Goal: Task Accomplishment & Management: Manage account settings

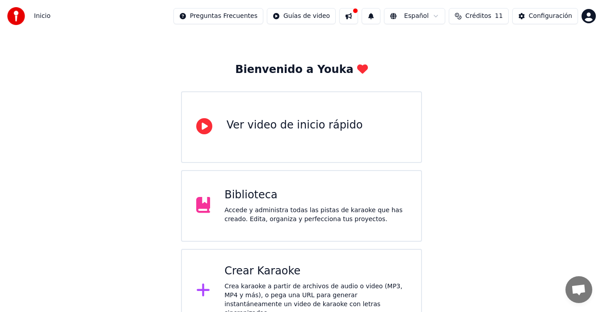
scroll to position [35, 0]
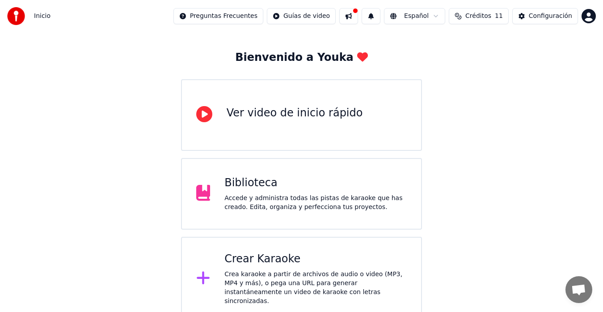
click at [331, 250] on div "Crear Karaoke Crea karaoke a partir de archivos de audio o video (MP3, MP4 y má…" at bounding box center [301, 279] width 241 height 84
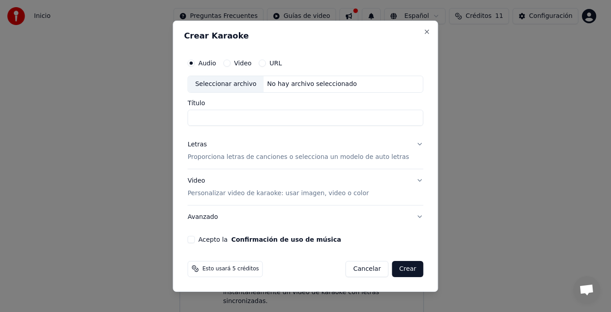
click at [245, 85] on div "Seleccionar archivo" at bounding box center [226, 84] width 76 height 16
click at [246, 81] on div "Seleccionar archivo" at bounding box center [226, 84] width 76 height 16
click at [419, 35] on div "Crear Karaoke Audio Video URL Seleccionar archivo No hay archivo seleccionado T…" at bounding box center [305, 156] width 265 height 271
click at [424, 30] on button "Close" at bounding box center [427, 31] width 7 height 7
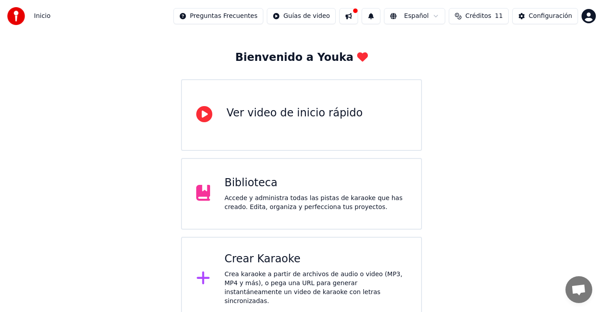
click at [314, 282] on div "Crea karaoke a partir de archivos de audio o video (MP3, MP4 y más), o pega una…" at bounding box center [315, 288] width 182 height 36
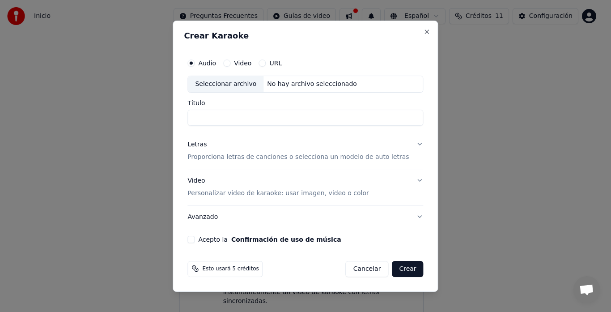
click at [216, 61] on label "Audio" at bounding box center [207, 63] width 18 height 6
click at [195, 61] on button "Audio" at bounding box center [190, 62] width 7 height 7
click at [223, 83] on div "Seleccionar archivo" at bounding box center [226, 84] width 76 height 16
click at [230, 62] on button "Video" at bounding box center [226, 62] width 7 height 7
click at [227, 84] on div "Seleccionar archivo" at bounding box center [226, 84] width 76 height 16
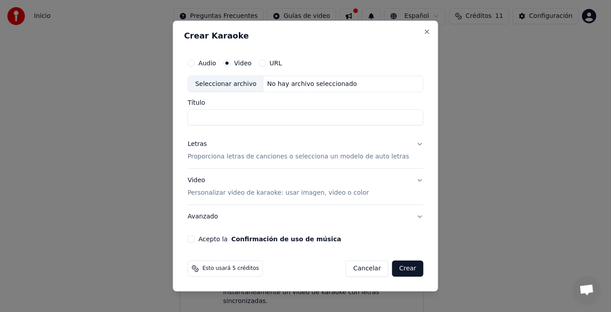
click at [216, 63] on label "Audio" at bounding box center [207, 63] width 18 height 6
click at [195, 63] on button "Audio" at bounding box center [190, 62] width 7 height 7
click at [215, 64] on label "Audio" at bounding box center [207, 63] width 18 height 6
click at [195, 64] on button "Audio" at bounding box center [190, 62] width 7 height 7
click at [217, 83] on div "Seleccionar archivo" at bounding box center [226, 84] width 76 height 16
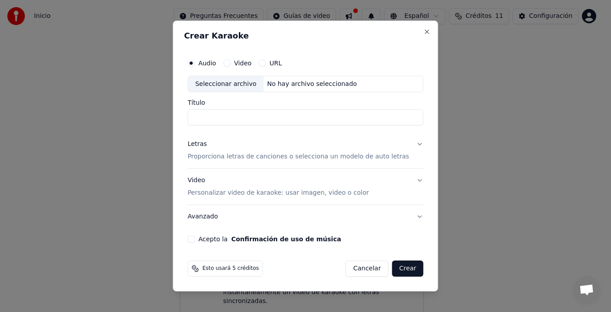
click at [230, 84] on div "Seleccionar archivo" at bounding box center [226, 84] width 76 height 16
click at [419, 27] on div "Crear Karaoke Audio Video URL Seleccionar archivo No hay archivo seleccionado T…" at bounding box center [305, 156] width 265 height 271
click at [424, 32] on button "Close" at bounding box center [427, 31] width 7 height 7
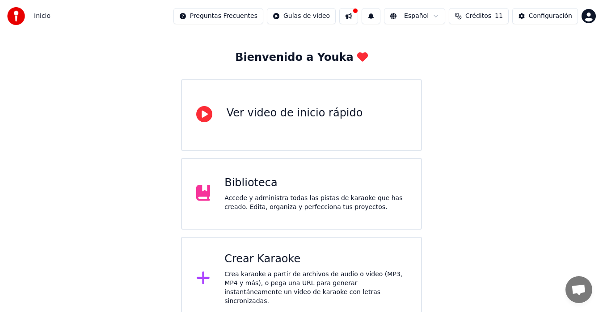
click at [311, 124] on div "Ver video de inicio rápido" at bounding box center [301, 115] width 241 height 72
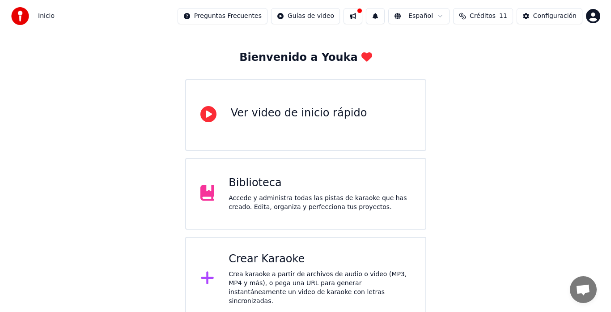
scroll to position [0, 0]
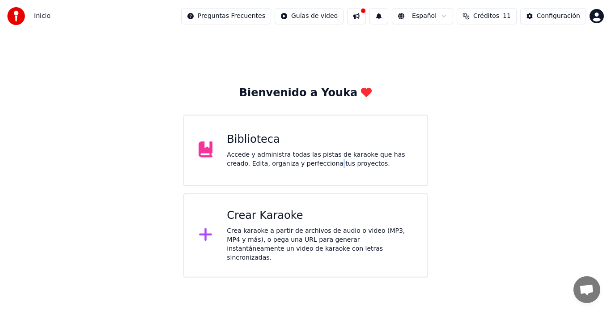
click at [307, 185] on div "Biblioteca Accede y administra todas las pistas de karaoke que has creado. Edit…" at bounding box center [305, 150] width 244 height 72
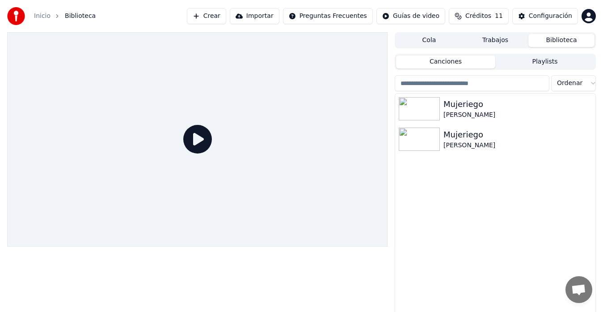
click at [226, 16] on button "Crear" at bounding box center [206, 16] width 39 height 16
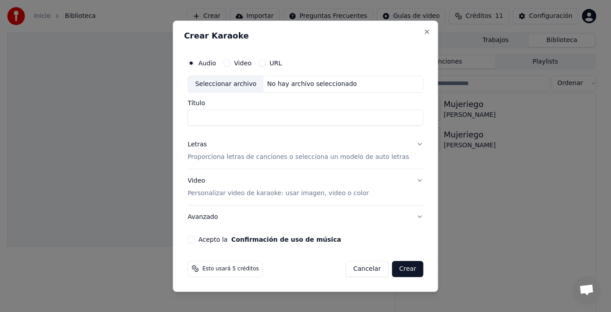
click at [236, 79] on div "Seleccionar archivo" at bounding box center [226, 84] width 76 height 16
type input "**********"
click at [424, 29] on button "Close" at bounding box center [427, 31] width 7 height 7
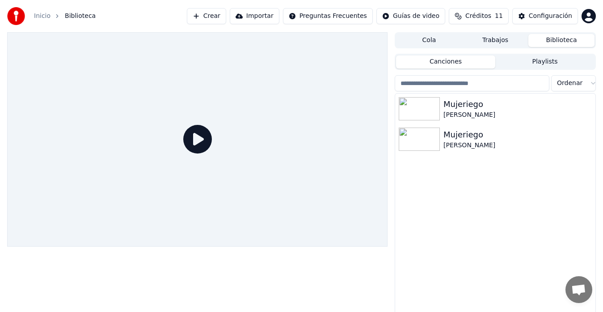
click at [226, 21] on button "Crear" at bounding box center [206, 16] width 39 height 16
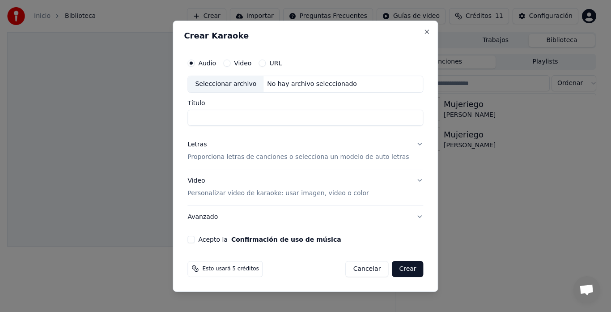
click at [228, 84] on div "Seleccionar archivo" at bounding box center [226, 84] width 76 height 16
type input "**********"
click at [409, 144] on button "Letras Proporciona letras de canciones o selecciona un modelo de auto letras" at bounding box center [305, 151] width 236 height 36
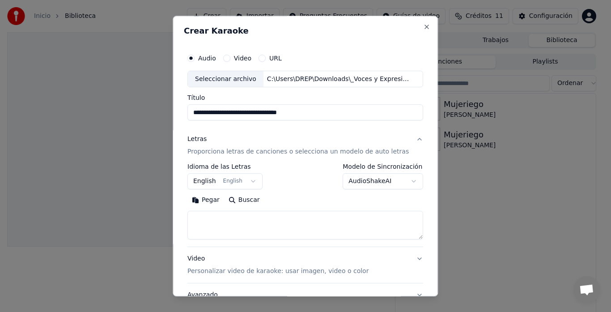
click at [250, 182] on body "**********" at bounding box center [301, 156] width 603 height 312
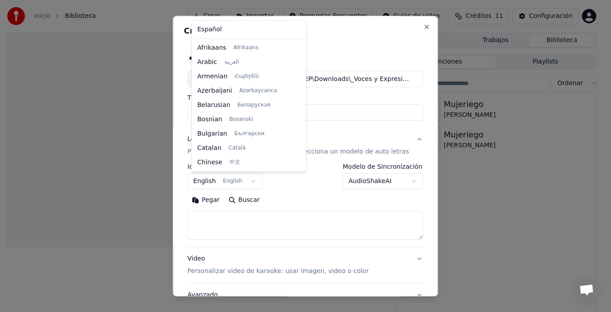
scroll to position [72, 0]
select select "**"
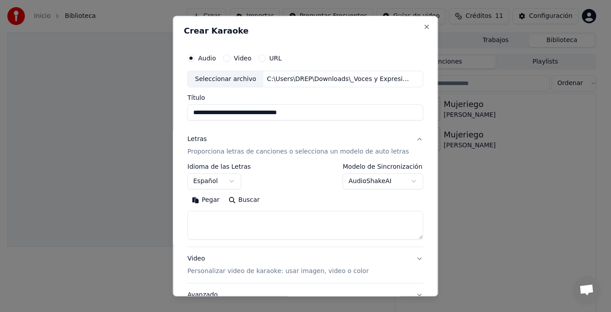
click at [400, 180] on body "**********" at bounding box center [301, 156] width 603 height 312
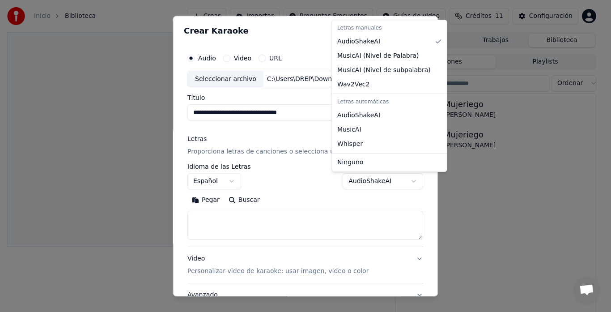
click at [293, 207] on body "**********" at bounding box center [301, 156] width 603 height 312
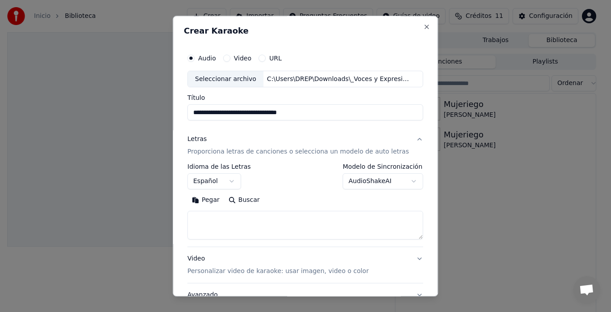
scroll to position [73, 0]
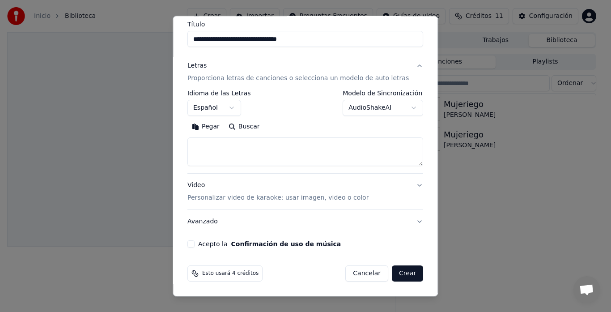
click at [197, 223] on button "Avanzado" at bounding box center [305, 221] width 236 height 23
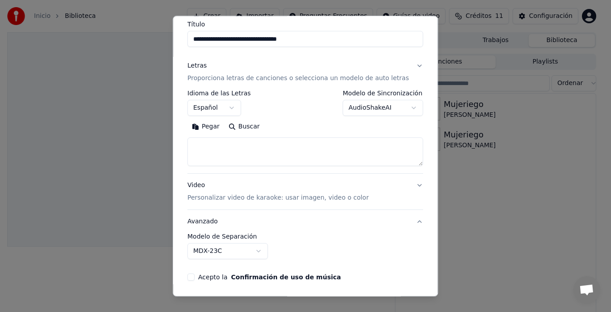
scroll to position [24, 0]
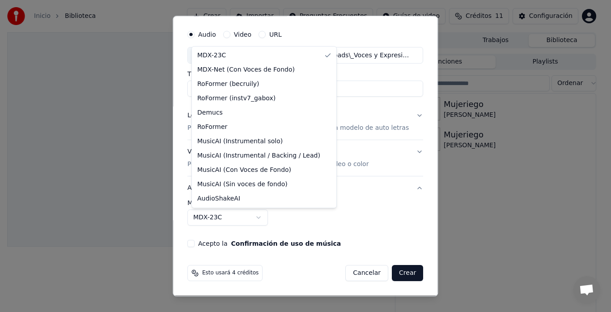
click at [262, 217] on body "**********" at bounding box center [301, 156] width 603 height 312
select select "**********"
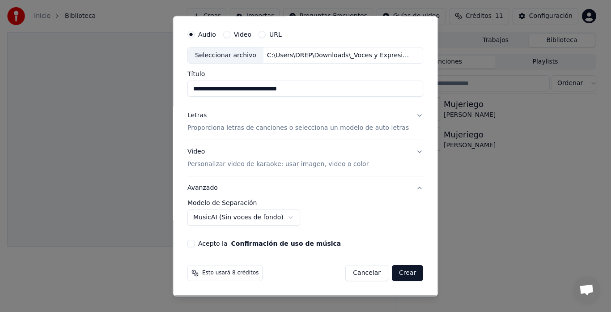
click at [194, 243] on button "Acepto la Confirmación de uso de música" at bounding box center [190, 243] width 7 height 7
click at [397, 272] on button "Crear" at bounding box center [407, 273] width 31 height 16
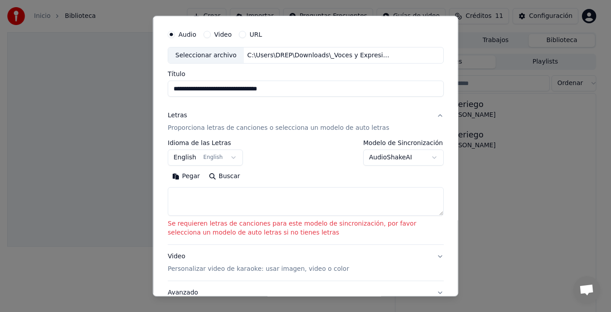
click at [187, 197] on textarea at bounding box center [306, 201] width 276 height 29
paste textarea "**********"
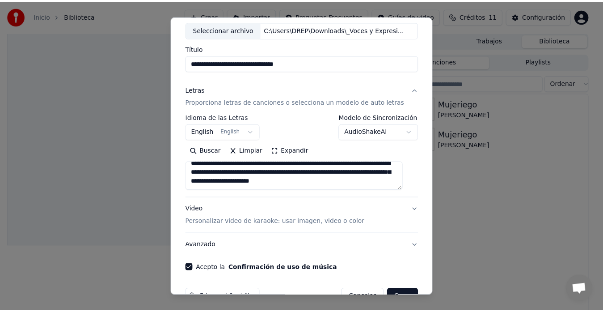
scroll to position [73, 0]
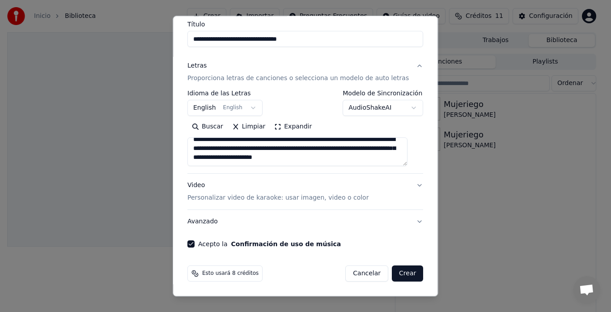
type textarea "**********"
click at [397, 271] on button "Crear" at bounding box center [407, 274] width 31 height 16
select select "**"
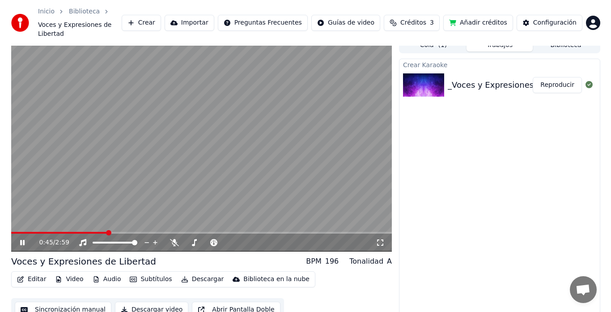
scroll to position [11, 0]
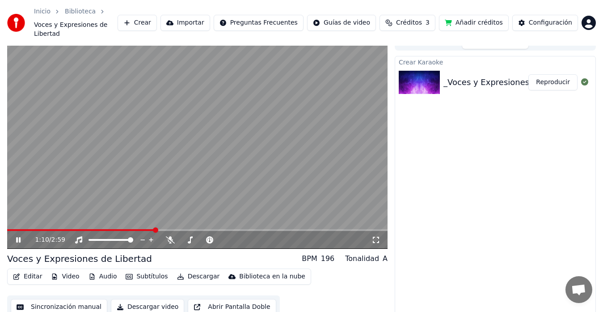
click at [329, 253] on div "196" at bounding box center [328, 258] width 14 height 11
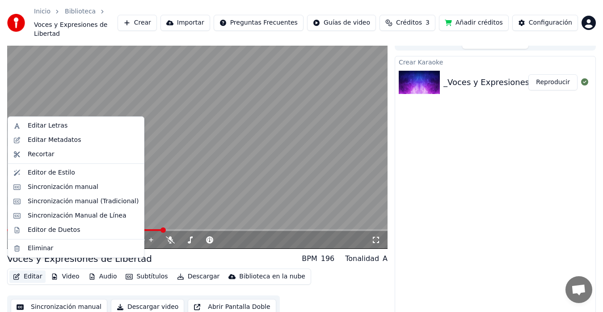
click at [30, 270] on button "Editar" at bounding box center [27, 276] width 36 height 13
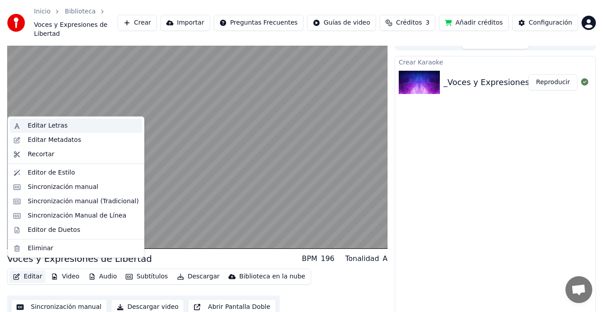
click at [48, 127] on div "Editar Letras" at bounding box center [48, 125] width 40 height 9
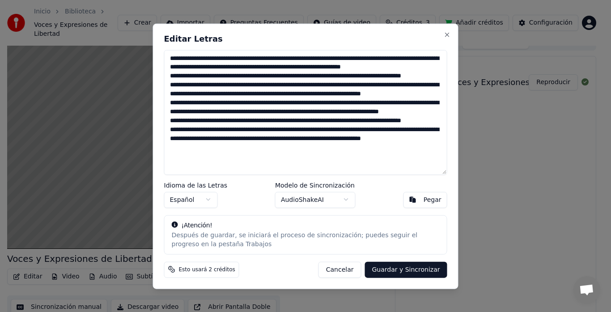
click at [201, 86] on textarea at bounding box center [305, 112] width 283 height 125
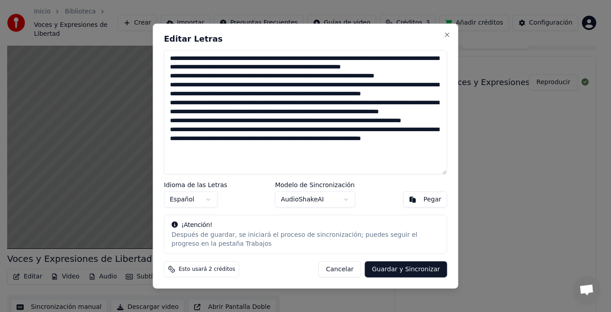
click at [173, 60] on textarea "**********" at bounding box center [305, 112] width 283 height 125
click at [188, 93] on textarea "**********" at bounding box center [305, 112] width 283 height 125
click at [193, 122] on textarea "**********" at bounding box center [305, 112] width 283 height 125
click at [200, 147] on textarea "**********" at bounding box center [305, 112] width 283 height 125
click at [186, 154] on textarea "**********" at bounding box center [305, 112] width 283 height 125
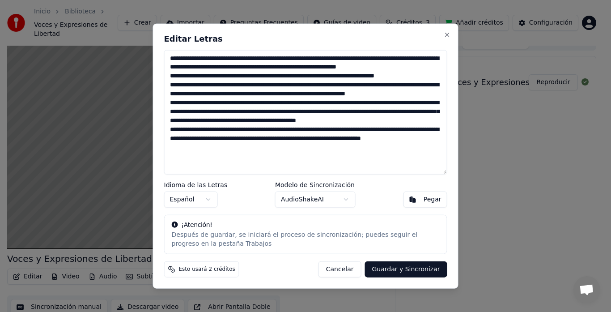
click at [187, 155] on textarea "**********" at bounding box center [305, 112] width 283 height 125
type textarea "**********"
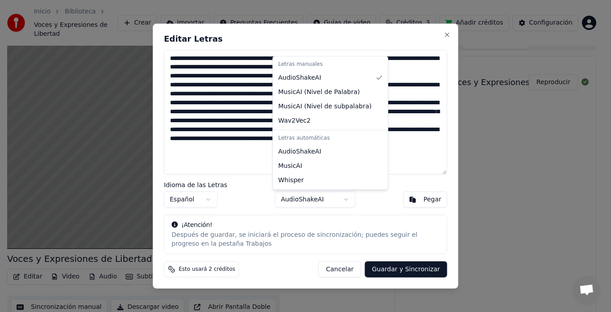
click at [347, 199] on body "Inicio Biblioteca Voces y Expresiones de Libertad Crear Importar Preguntas Frec…" at bounding box center [301, 145] width 603 height 312
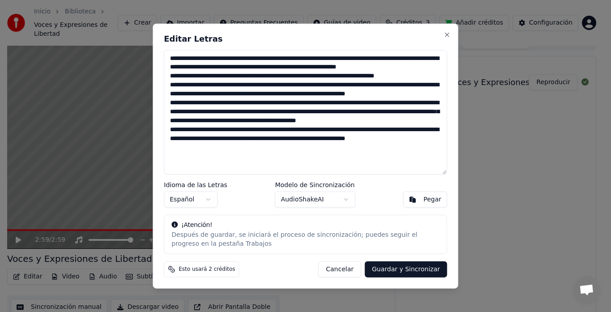
click at [346, 198] on body "Inicio Biblioteca Voces y Expresiones de Libertad Crear Importar Preguntas Frec…" at bounding box center [301, 145] width 603 height 312
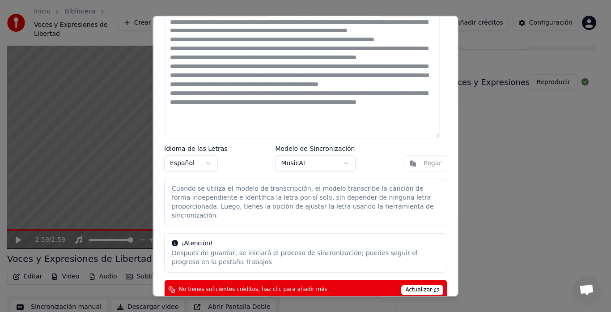
scroll to position [56, 0]
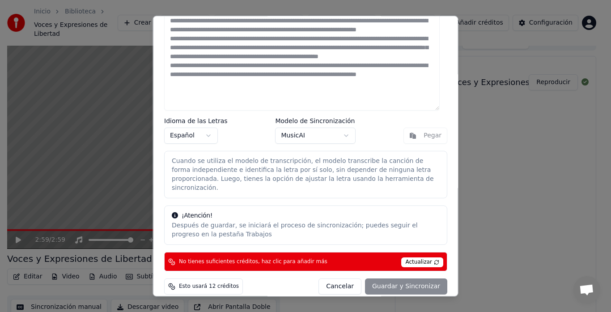
click at [397, 279] on div "Cancelar Guardar y Sincronizar" at bounding box center [382, 287] width 129 height 16
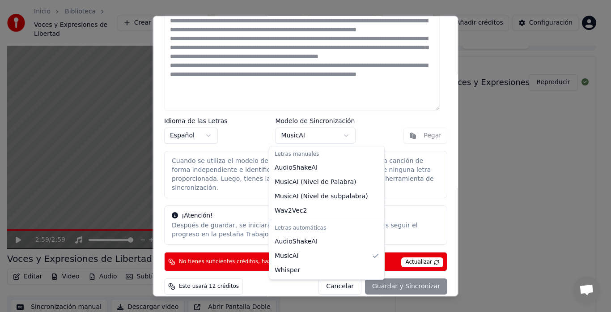
click at [340, 137] on body "Inicio Biblioteca Voces y Expresiones de Libertad Crear Importar Preguntas Frec…" at bounding box center [301, 145] width 603 height 312
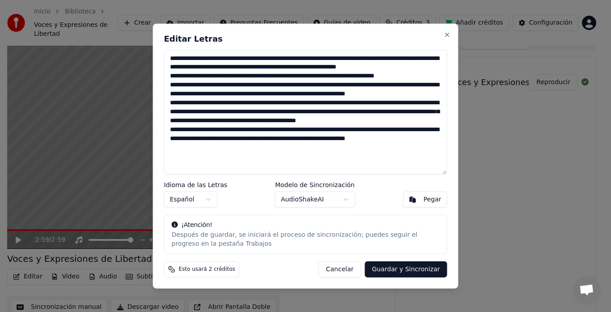
click at [348, 200] on body "Inicio Biblioteca Voces y Expresiones de Libertad Crear Importar Preguntas Frec…" at bounding box center [301, 145] width 603 height 312
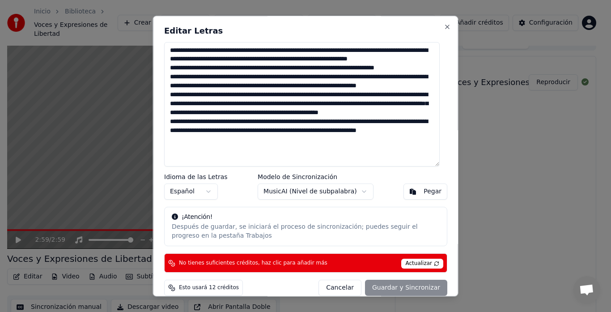
click at [351, 190] on body "Inicio Biblioteca Voces y Expresiones de Libertad Crear Importar Preguntas Frec…" at bounding box center [301, 145] width 603 height 312
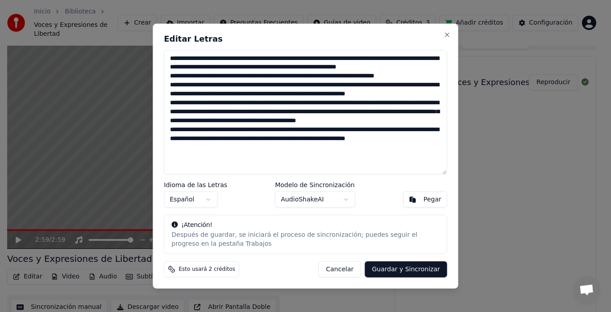
click at [341, 199] on body "Inicio Biblioteca Voces y Expresiones de Libertad Crear Importar Preguntas Frec…" at bounding box center [301, 145] width 603 height 312
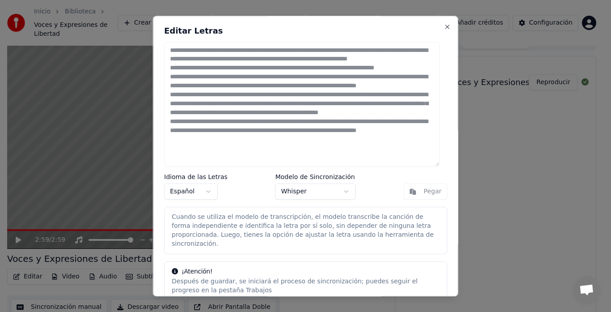
scroll to position [30, 0]
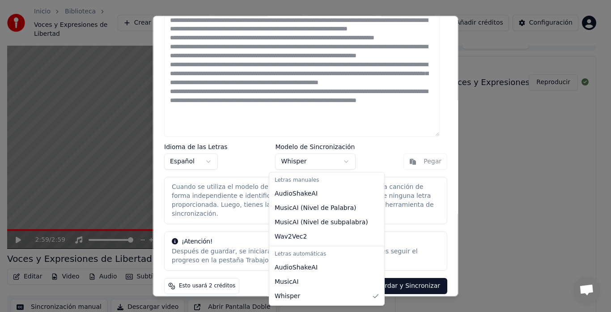
click at [295, 159] on body "Inicio Biblioteca Voces y Expresiones de Libertad Crear Importar Preguntas Frec…" at bounding box center [301, 145] width 603 height 312
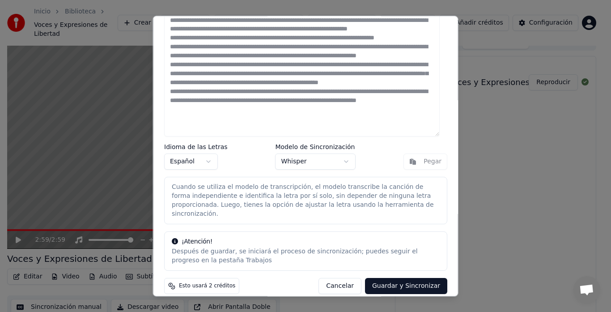
click at [341, 162] on body "Inicio Biblioteca Voces y Expresiones de Libertad Crear Importar Preguntas Frec…" at bounding box center [301, 145] width 603 height 312
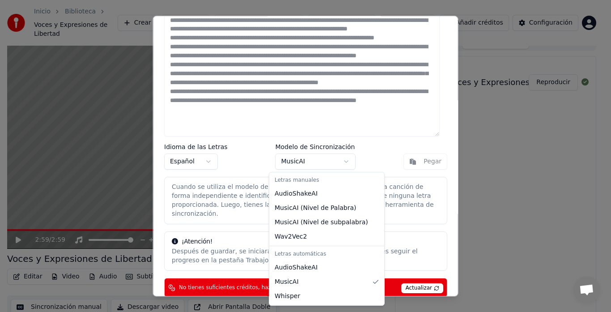
click at [339, 161] on body "Inicio Biblioteca Voces y Expresiones de Libertad Crear Importar Preguntas Frec…" at bounding box center [301, 145] width 603 height 312
click at [339, 158] on body "Inicio Biblioteca Voces y Expresiones de Libertad Crear Importar Preguntas Frec…" at bounding box center [301, 145] width 603 height 312
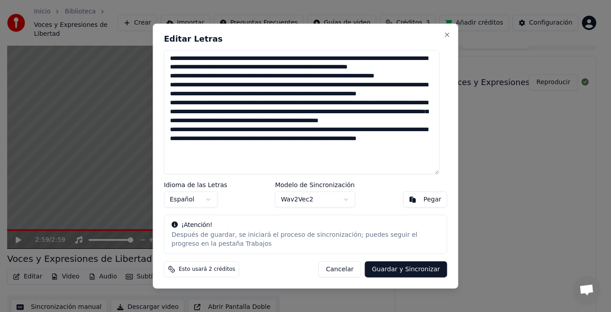
scroll to position [0, 0]
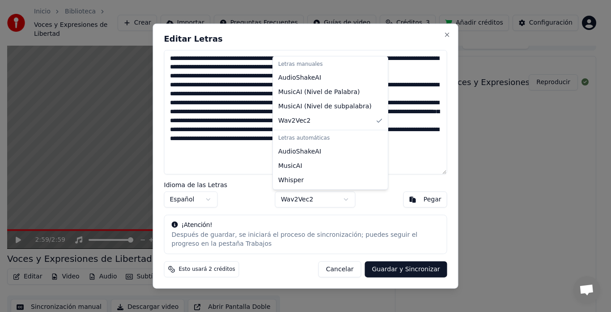
click at [339, 198] on body "Inicio Biblioteca Voces y Expresiones de Libertad Crear Importar Preguntas Frec…" at bounding box center [301, 145] width 603 height 312
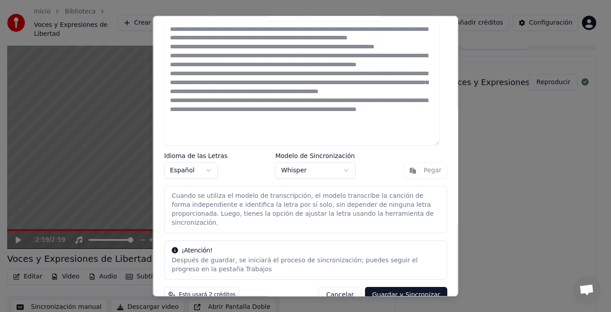
scroll to position [30, 0]
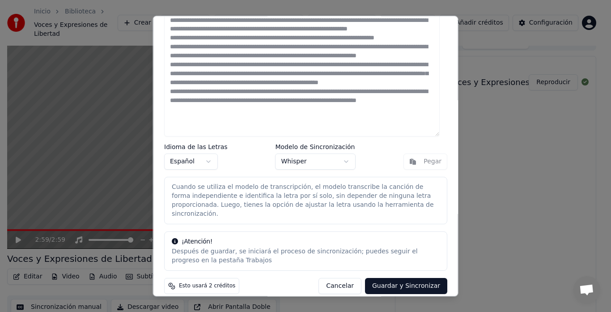
click at [399, 278] on button "Guardar y Sincronizar" at bounding box center [405, 286] width 82 height 16
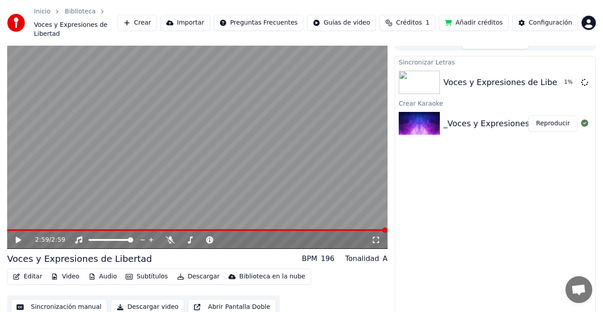
click at [8, 219] on video at bounding box center [197, 141] width 381 height 214
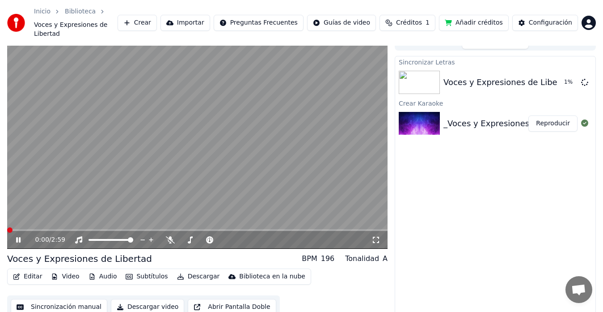
click at [20, 237] on icon at bounding box center [18, 239] width 4 height 5
click at [22, 236] on icon at bounding box center [24, 239] width 21 height 7
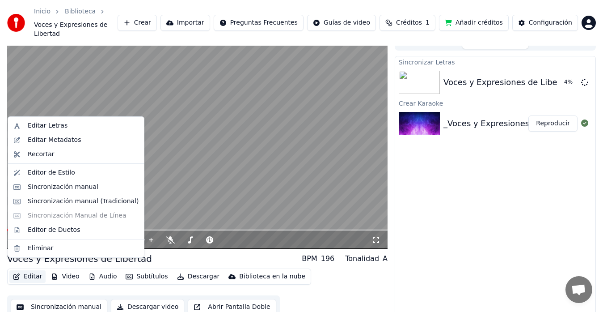
click at [21, 270] on button "Editar" at bounding box center [27, 276] width 36 height 13
click at [59, 123] on div "Editar Letras" at bounding box center [48, 125] width 40 height 9
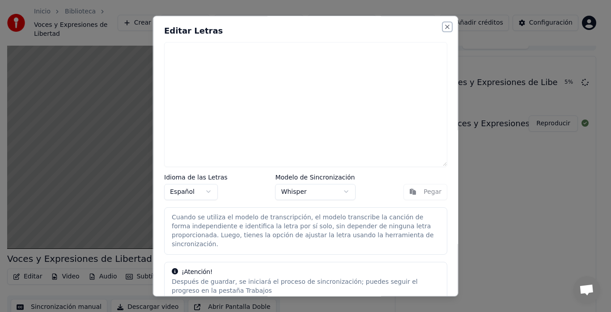
click at [444, 24] on button "Close" at bounding box center [447, 26] width 7 height 7
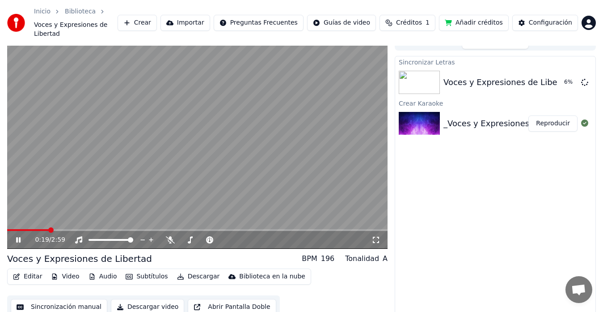
click at [18, 236] on icon at bounding box center [24, 239] width 21 height 7
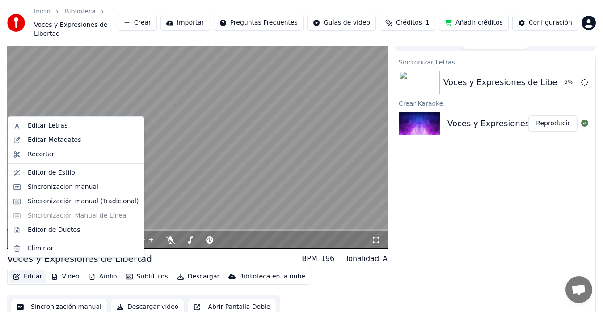
click at [24, 270] on button "Editar" at bounding box center [27, 276] width 36 height 13
click at [61, 123] on div "Editar Letras" at bounding box center [48, 125] width 40 height 9
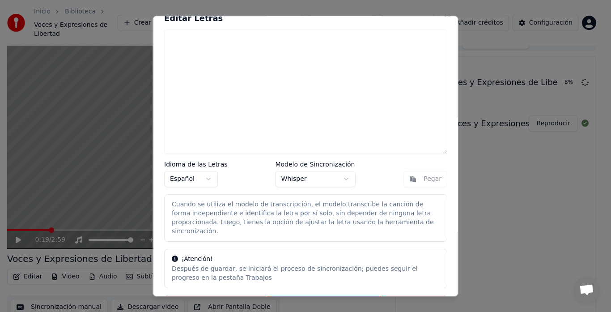
scroll to position [0, 0]
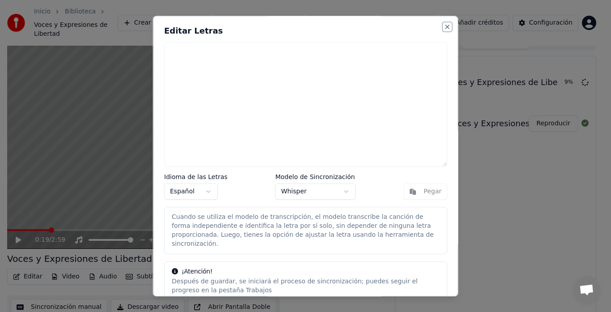
click at [444, 28] on button "Close" at bounding box center [447, 26] width 7 height 7
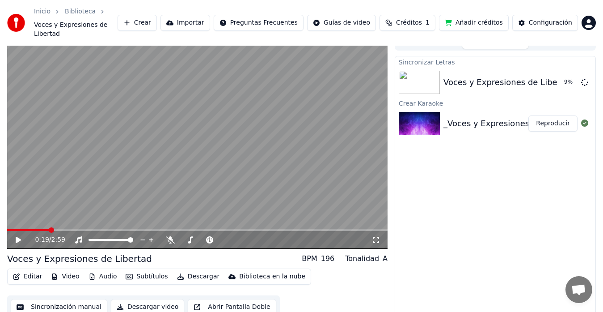
click at [22, 231] on div "0:19 / 2:59" at bounding box center [197, 240] width 381 height 18
click at [18, 237] on icon at bounding box center [18, 240] width 5 height 6
drag, startPoint x: 86, startPoint y: 224, endPoint x: 4, endPoint y: 219, distance: 82.4
click at [4, 219] on div "0:37 / 2:59 Voces y Expresiones de Libertad BPM 196 Tonalidad A Editar Video Au…" at bounding box center [301, 177] width 603 height 286
click at [7, 227] on span at bounding box center [9, 229] width 5 height 5
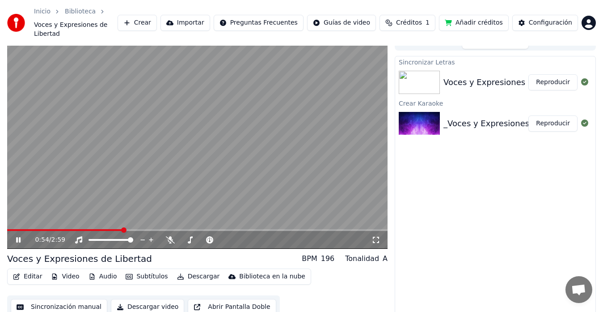
click at [551, 74] on button "Reproducir" at bounding box center [553, 82] width 49 height 16
click at [9, 227] on span at bounding box center [11, 229] width 5 height 5
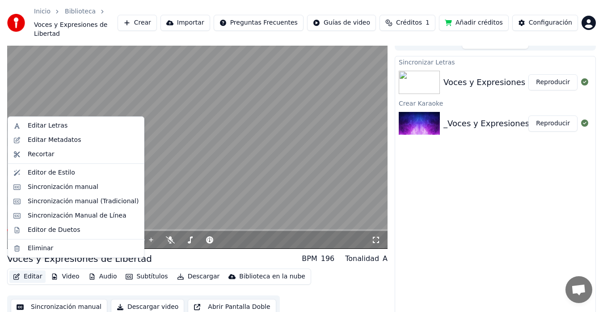
click at [22, 270] on button "Editar" at bounding box center [27, 276] width 36 height 13
click at [66, 123] on div "Editar Letras" at bounding box center [83, 125] width 111 height 9
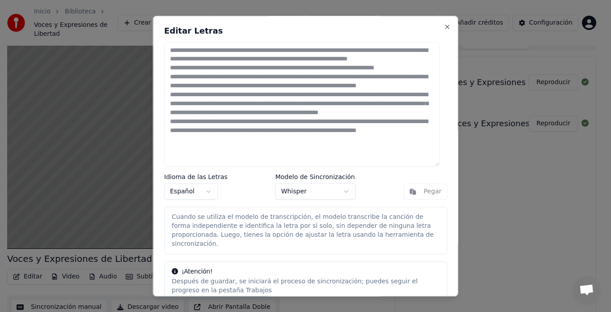
click at [339, 190] on body "Inicio Biblioteca Voces y Expresiones de Libertad Crear Importar Preguntas Frec…" at bounding box center [301, 145] width 603 height 312
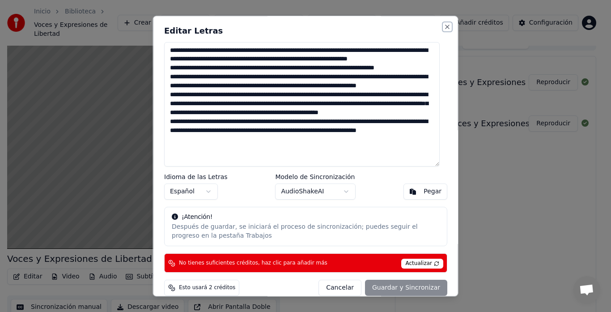
click at [444, 29] on button "Close" at bounding box center [447, 26] width 7 height 7
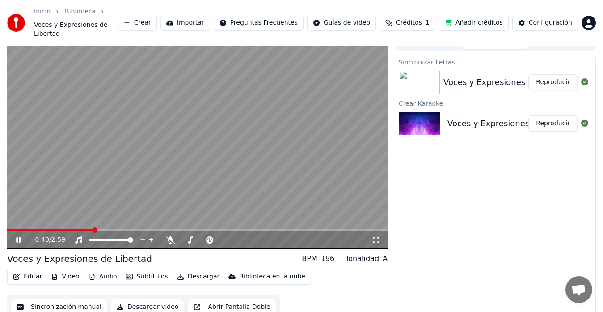
click at [193, 270] on button "Descargar" at bounding box center [199, 276] width 50 height 13
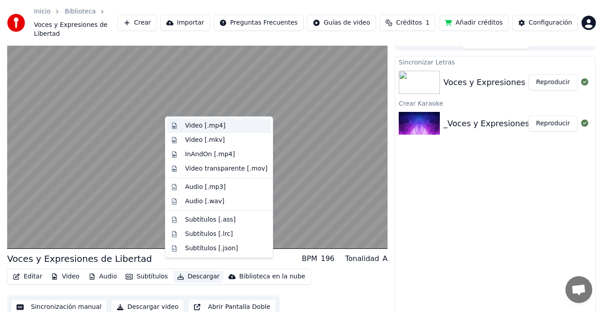
click at [207, 124] on div "Video [.mp4]" at bounding box center [205, 125] width 40 height 9
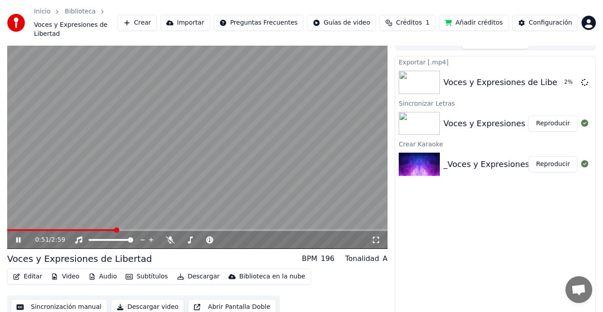
click at [440, 159] on img at bounding box center [419, 163] width 41 height 23
click at [13, 233] on span at bounding box center [15, 229] width 5 height 5
click at [7, 227] on span at bounding box center [9, 229] width 5 height 5
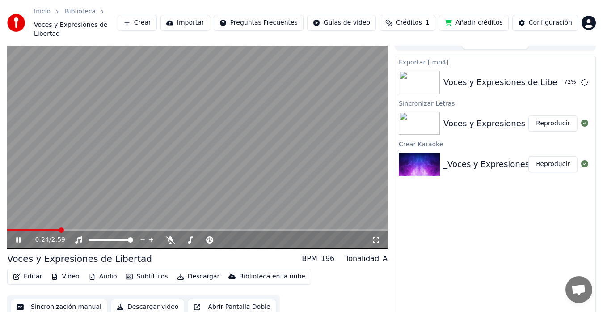
click at [18, 237] on icon at bounding box center [18, 239] width 4 height 5
click at [154, 17] on button "Crear" at bounding box center [137, 23] width 39 height 16
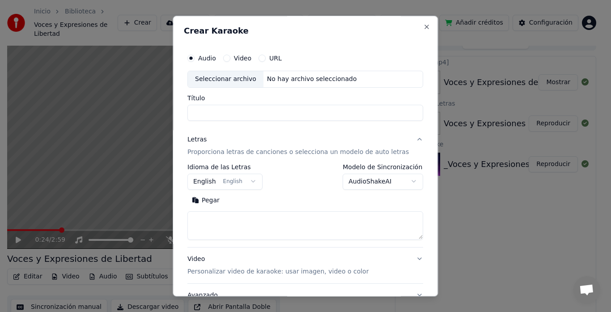
click at [234, 78] on div "Seleccionar archivo" at bounding box center [226, 79] width 76 height 16
type input "**********"
click at [229, 217] on textarea at bounding box center [305, 225] width 236 height 29
paste textarea "**********"
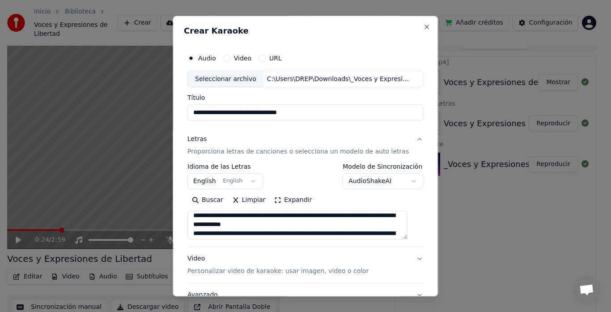
scroll to position [45, 0]
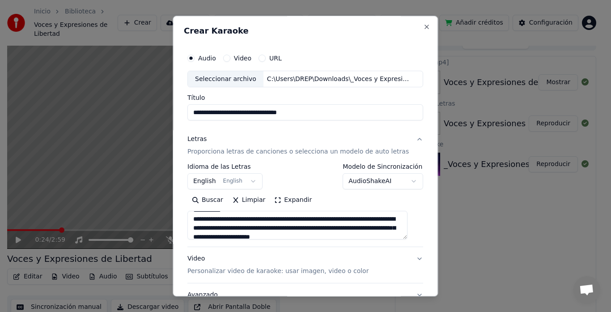
click at [215, 221] on textarea at bounding box center [297, 225] width 220 height 29
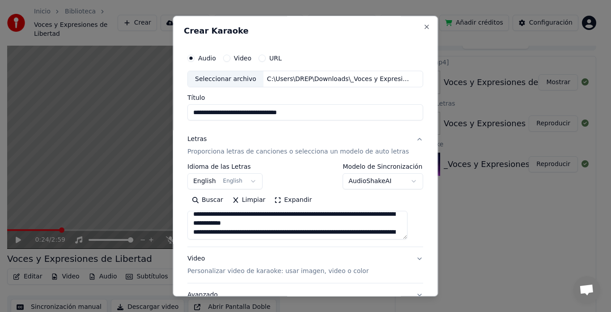
scroll to position [89, 0]
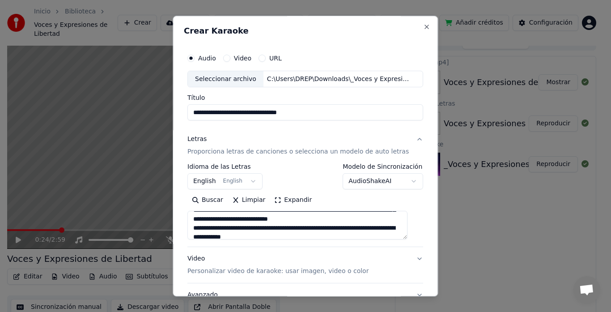
click at [226, 236] on textarea "**********" at bounding box center [297, 225] width 220 height 29
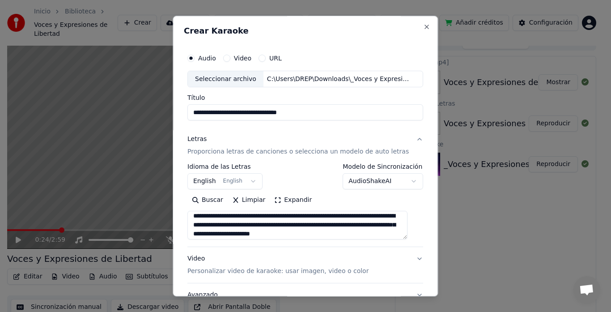
scroll to position [140, 0]
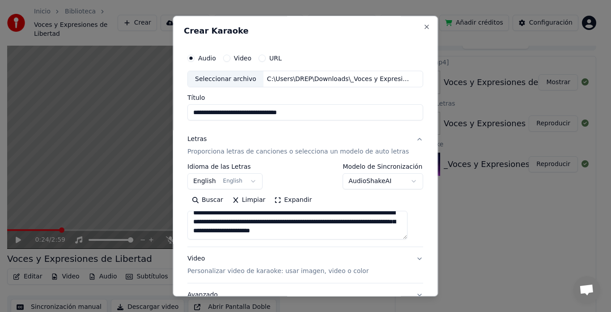
click at [216, 236] on textarea "**********" at bounding box center [297, 225] width 220 height 29
click at [216, 230] on textarea "**********" at bounding box center [297, 225] width 220 height 29
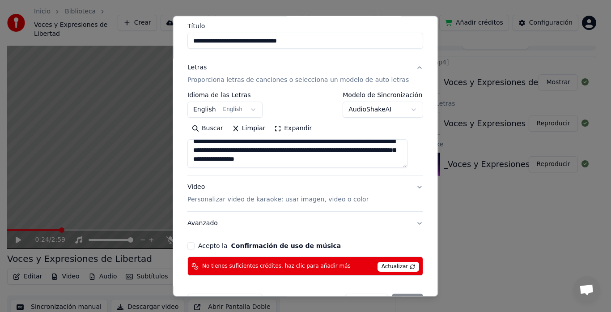
scroll to position [99, 0]
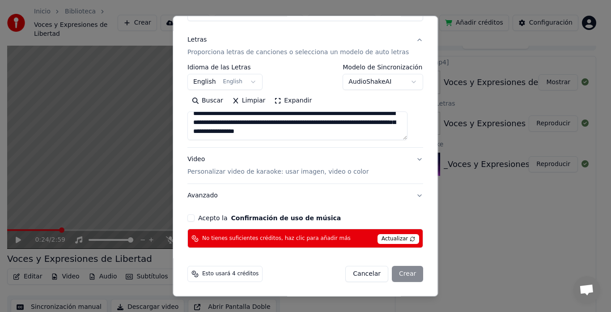
type textarea "**********"
click at [195, 221] on button "Acepto la Confirmación de uso de música" at bounding box center [190, 218] width 7 height 7
click at [210, 200] on button "Avanzado" at bounding box center [305, 195] width 236 height 23
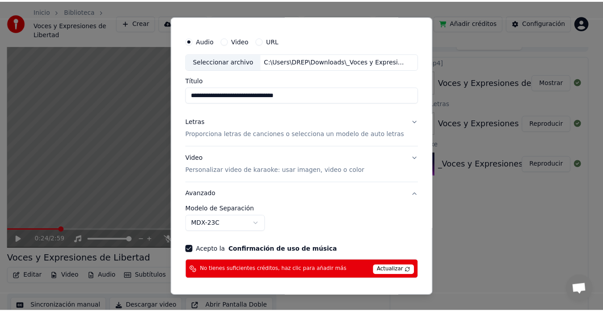
scroll to position [0, 0]
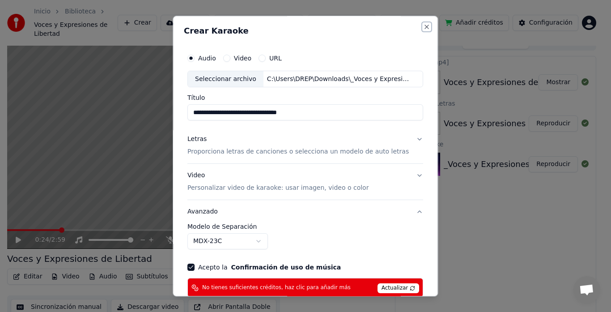
click at [424, 27] on button "Close" at bounding box center [427, 26] width 7 height 7
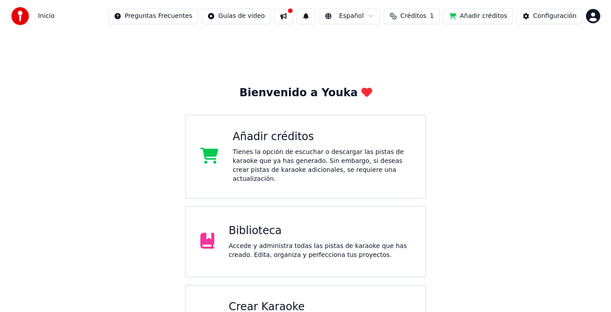
scroll to position [39, 0]
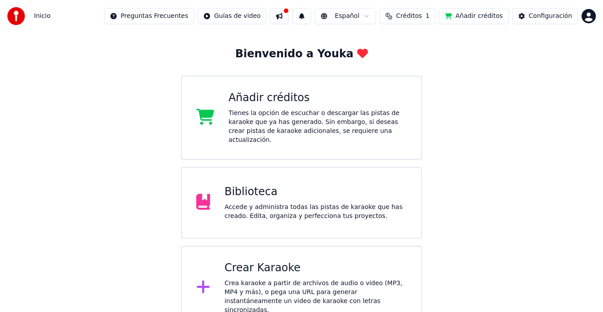
click at [260, 262] on div "Crear Karaoke" at bounding box center [315, 268] width 182 height 14
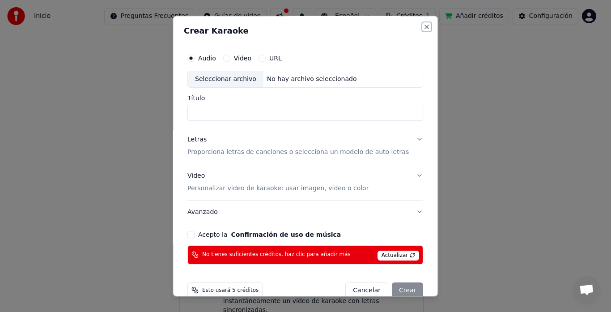
click at [424, 25] on button "Close" at bounding box center [427, 26] width 7 height 7
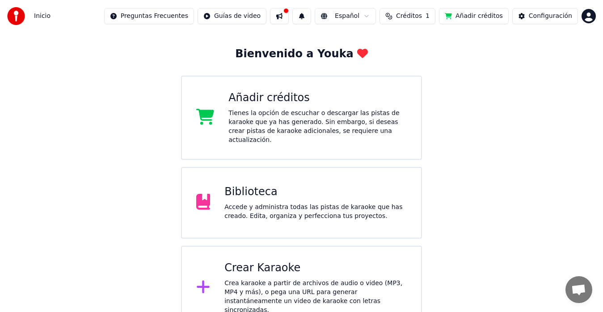
click at [264, 246] on div "Crear Karaoke Crea karaoke a partir de archivos de audio o video (MP3, MP4 y má…" at bounding box center [301, 288] width 241 height 84
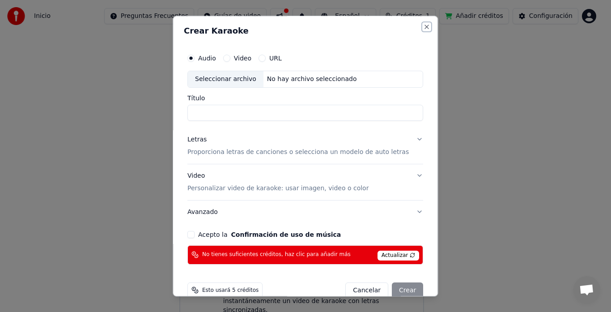
click at [424, 27] on button "Close" at bounding box center [427, 26] width 7 height 7
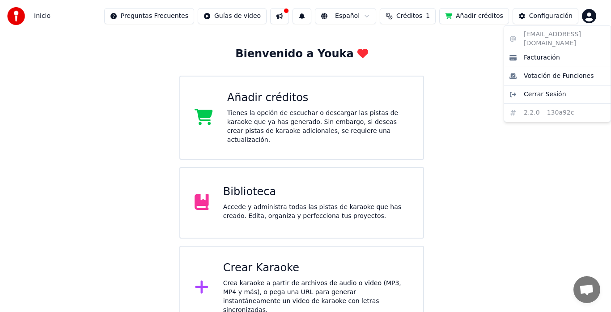
click at [589, 19] on html "Inicio Preguntas Frecuentes Guías de video Español Créditos 1 Añadir créditos C…" at bounding box center [305, 145] width 611 height 368
click at [576, 37] on div "d42721002y@perueduca.edu.pe Facturación Votación de Funciones Cerrar Sesión 2.2…" at bounding box center [557, 73] width 107 height 97
click at [572, 35] on div "d42721002y@perueduca.edu.pe Facturación Votación de Funciones Cerrar Sesión 2.2…" at bounding box center [557, 73] width 107 height 97
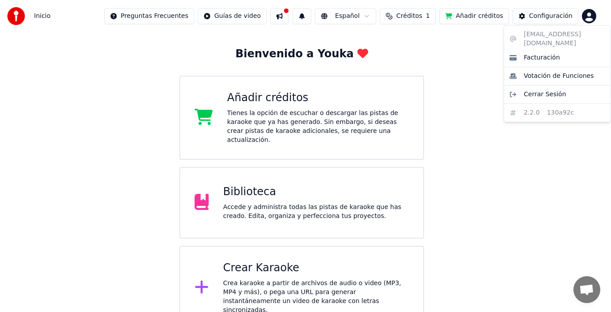
click at [572, 35] on div "d42721002y@perueduca.edu.pe Facturación Votación de Funciones Cerrar Sesión 2.2…" at bounding box center [557, 73] width 107 height 97
click at [572, 34] on div "d42721002y@perueduca.edu.pe Facturación Votación de Funciones Cerrar Sesión 2.2…" at bounding box center [557, 73] width 107 height 97
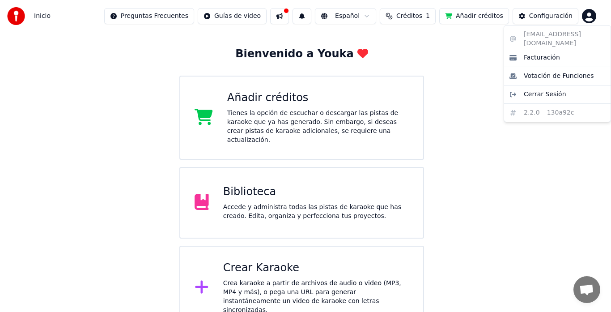
click at [572, 34] on div "d42721002y@perueduca.edu.pe Facturación Votación de Funciones Cerrar Sesión 2.2…" at bounding box center [557, 73] width 107 height 97
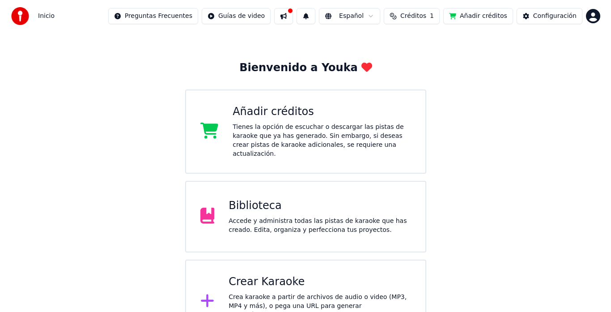
scroll to position [39, 0]
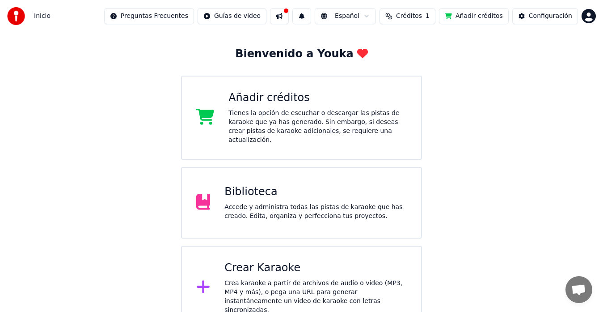
click at [311, 279] on div "Crea karaoke a partir de archivos de audio o video (MP3, MP4 y más), o pega una…" at bounding box center [315, 297] width 182 height 36
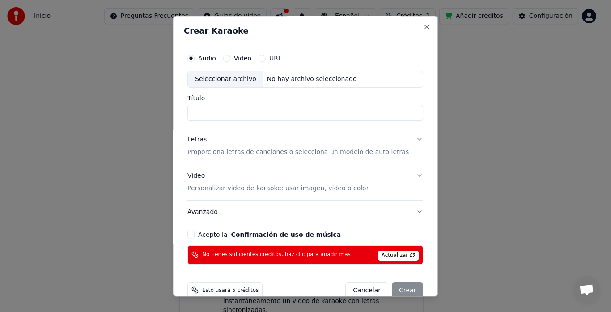
scroll to position [16, 0]
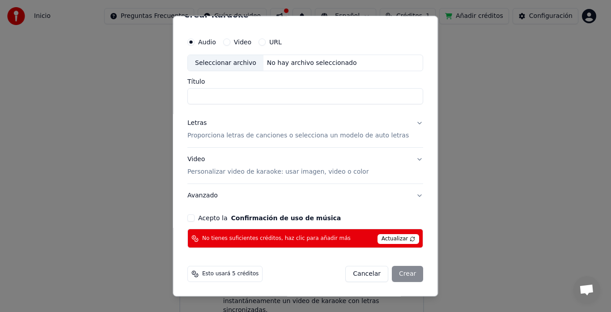
click at [195, 218] on button "Acepto la Confirmación de uso de música" at bounding box center [190, 218] width 7 height 7
click at [397, 270] on div "Cancelar Crear" at bounding box center [385, 274] width 78 height 16
click at [396, 271] on div "Cancelar Crear" at bounding box center [385, 274] width 78 height 16
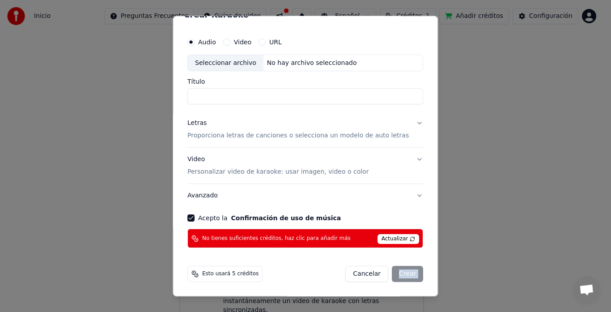
click at [396, 271] on div "Cancelar Crear" at bounding box center [385, 274] width 78 height 16
click at [420, 269] on div "Crear Karaoke Audio Video URL Seleccionar archivo No hay archivo seleccionado T…" at bounding box center [305, 156] width 265 height 280
click at [239, 59] on div "Seleccionar archivo" at bounding box center [226, 63] width 76 height 16
type input "**********"
drag, startPoint x: 318, startPoint y: 93, endPoint x: 185, endPoint y: 102, distance: 133.5
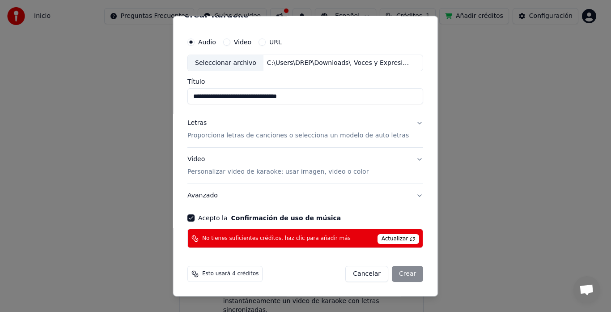
click at [185, 102] on div "**********" at bounding box center [305, 156] width 265 height 280
click at [221, 160] on div "Video Personalizar video de karaoke: usar imagen, video o color" at bounding box center [277, 165] width 181 height 21
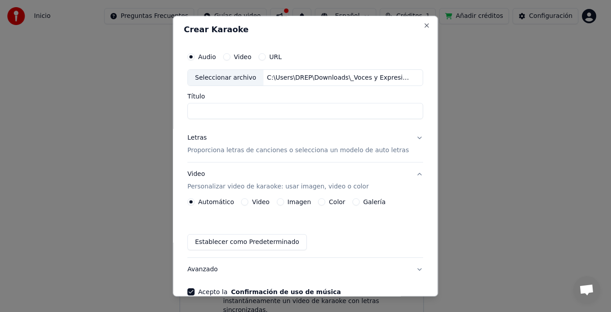
scroll to position [0, 0]
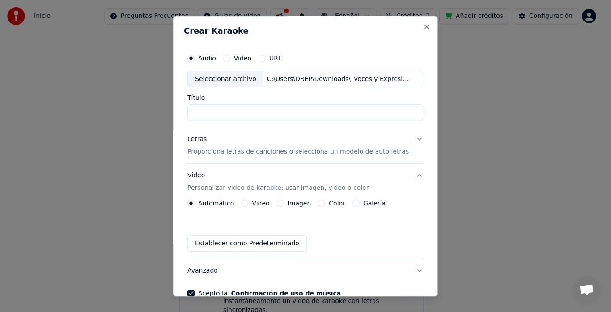
click at [219, 139] on div "Letras Proporciona letras de canciones o selecciona un modelo de auto letras" at bounding box center [297, 145] width 221 height 21
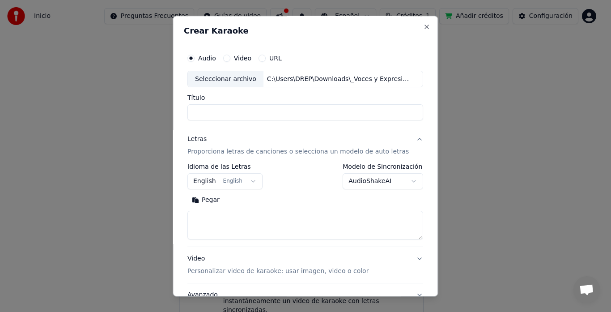
paste textarea "**********"
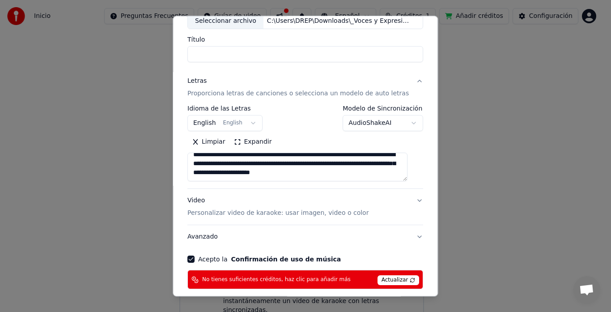
scroll to position [99, 0]
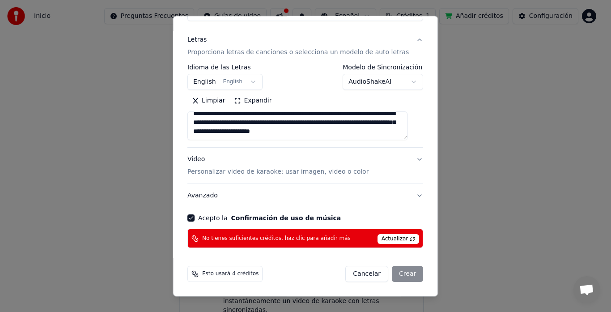
type textarea "**********"
drag, startPoint x: 406, startPoint y: 274, endPoint x: 401, endPoint y: 271, distance: 5.2
click at [404, 274] on div "Cancelar Crear" at bounding box center [385, 274] width 78 height 16
click at [401, 271] on div "Cancelar Crear" at bounding box center [385, 274] width 78 height 16
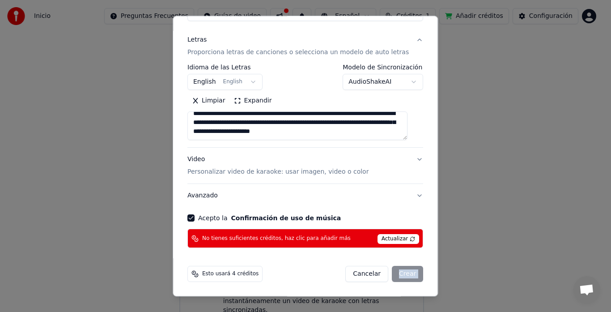
click at [401, 271] on div "Cancelar Crear" at bounding box center [385, 274] width 78 height 16
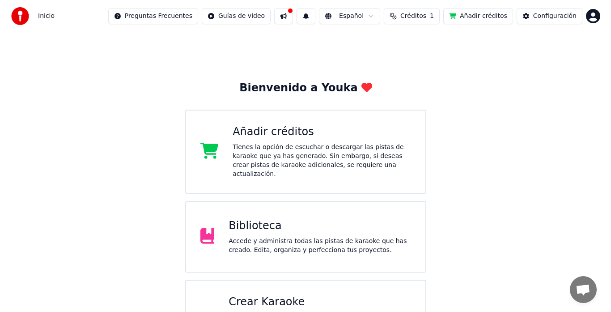
scroll to position [39, 0]
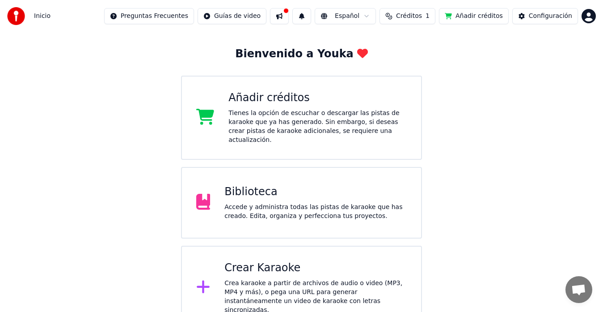
click at [312, 261] on div "Crear Karaoke" at bounding box center [315, 268] width 182 height 14
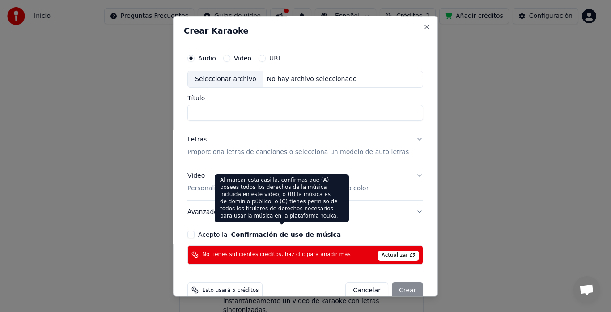
scroll to position [16, 0]
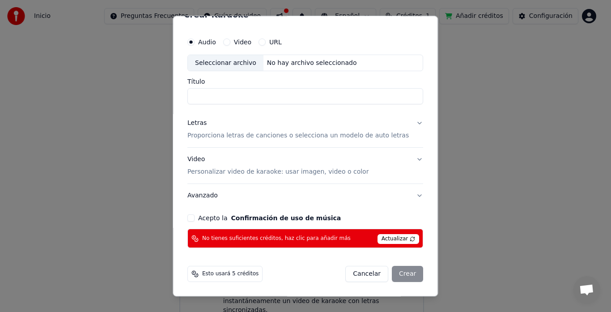
click at [384, 235] on span "Actualizar" at bounding box center [398, 239] width 42 height 10
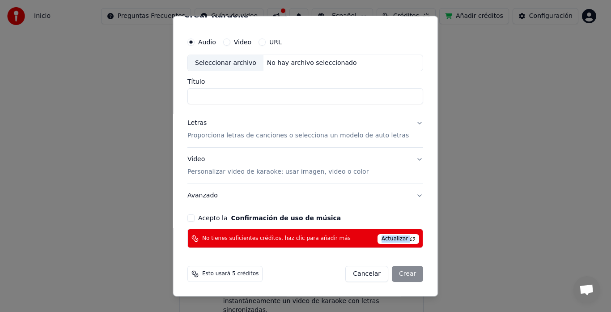
click at [384, 235] on span "Actualizar" at bounding box center [398, 239] width 42 height 10
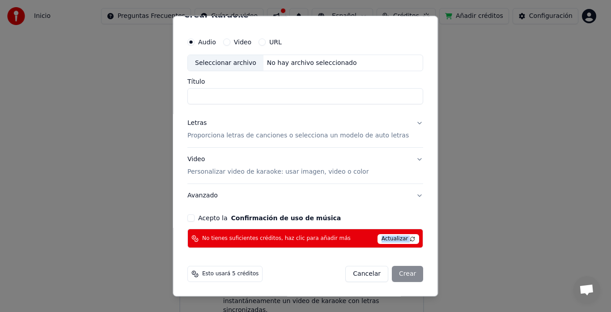
click at [384, 235] on span "Actualizar" at bounding box center [398, 239] width 42 height 10
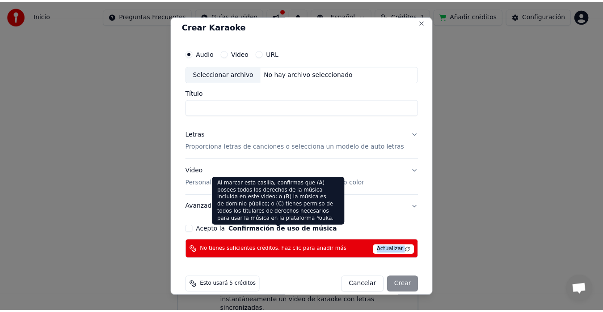
scroll to position [0, 0]
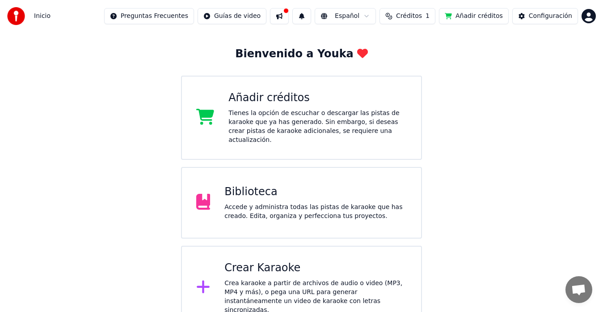
click at [278, 136] on div "Añadir créditos Tienes la opción de escuchar o descargar las pistas de karaoke …" at bounding box center [301, 118] width 241 height 84
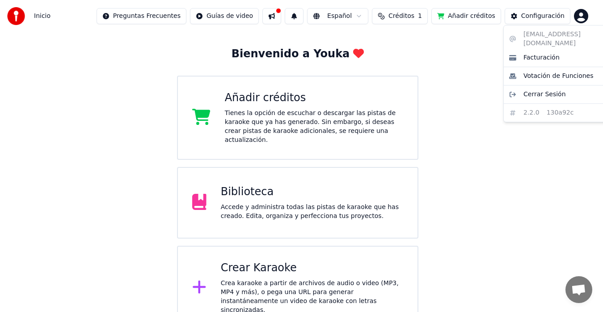
click at [590, 19] on html "Inicio Preguntas Frecuentes Guías de video Español Créditos 1 Añadir créditos C…" at bounding box center [301, 145] width 603 height 368
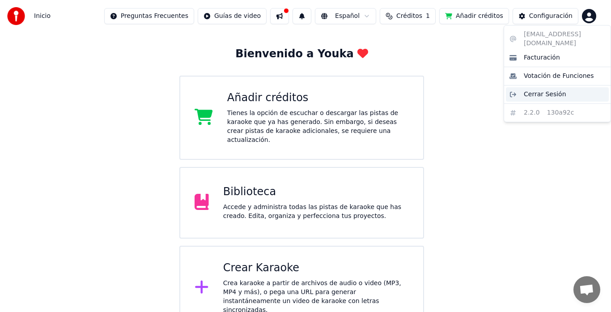
click at [548, 90] on span "Cerrar Sesión" at bounding box center [545, 94] width 42 height 9
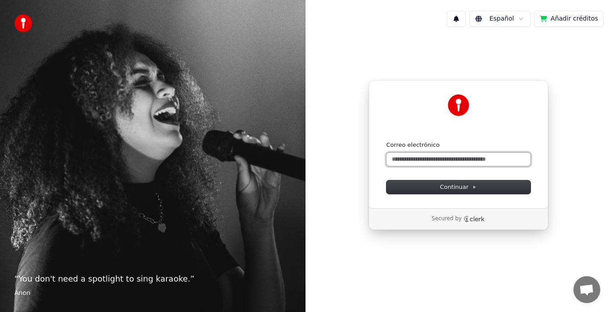
click at [438, 162] on input "Correo electrónico" at bounding box center [458, 158] width 144 height 13
paste input "*"
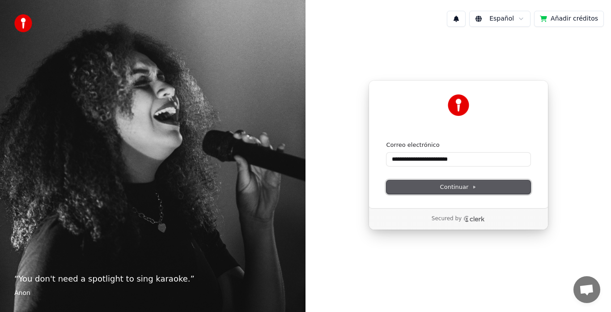
click at [463, 187] on span "Continuar" at bounding box center [458, 187] width 37 height 8
type input "**********"
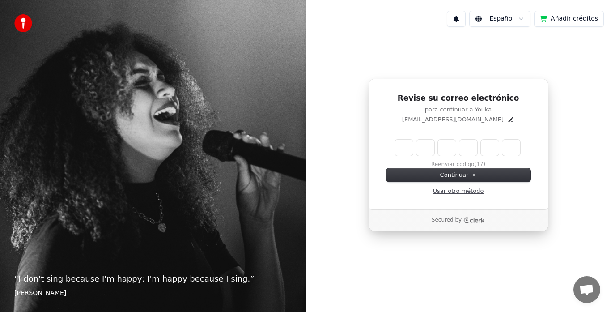
type input "*"
type input "**"
type input "*"
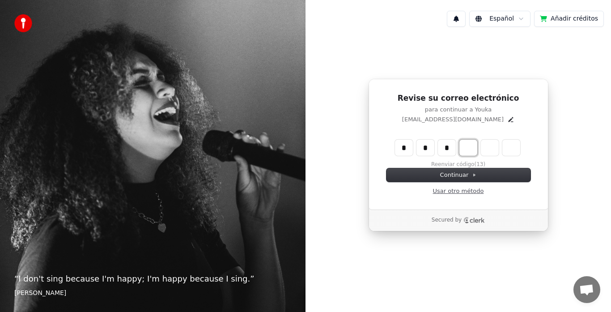
type input "***"
type input "*"
type input "****"
type input "*"
type input "******"
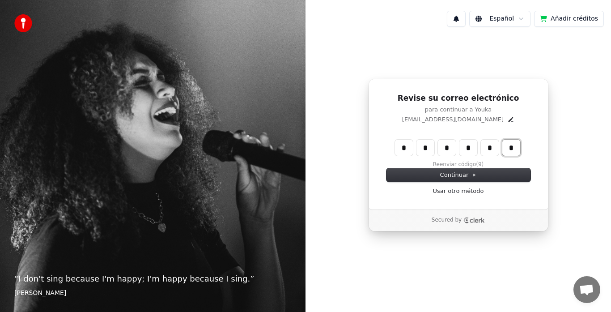
type input "*"
